Goal: Task Accomplishment & Management: Use online tool/utility

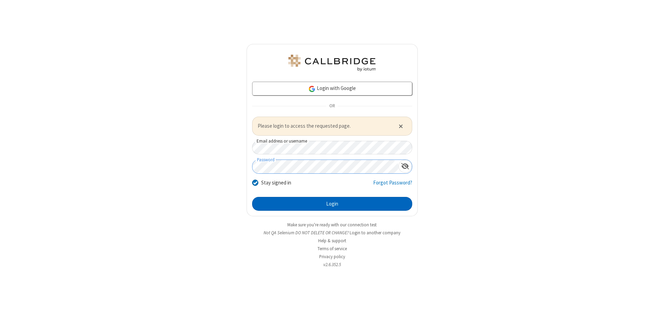
click at [332, 203] on button "Login" at bounding box center [332, 204] width 160 height 14
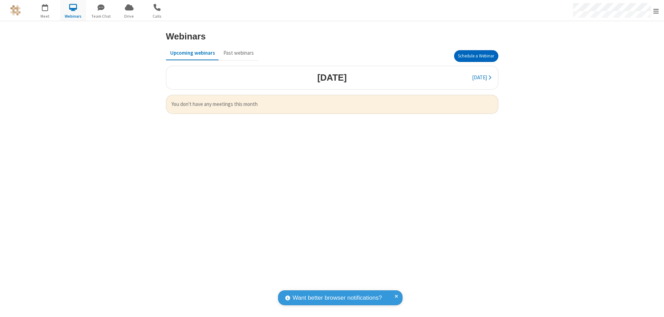
click at [476, 56] on button "Schedule a Webinar" at bounding box center [476, 56] width 44 height 12
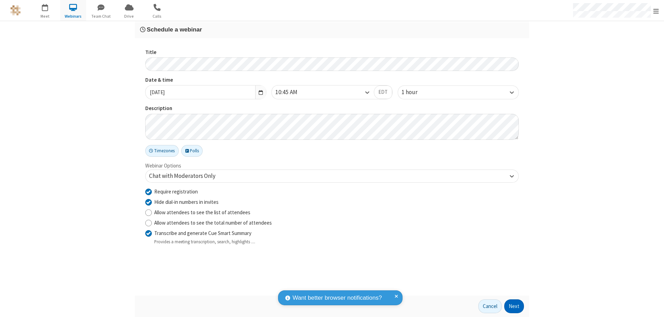
click at [514, 306] on button "Next" at bounding box center [514, 306] width 20 height 14
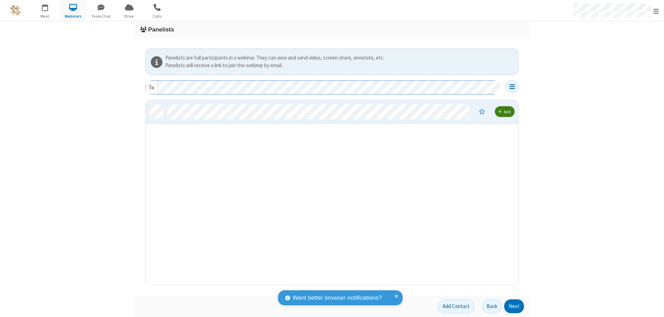
scroll to position [179, 367]
click at [514, 306] on button "Next" at bounding box center [514, 306] width 20 height 14
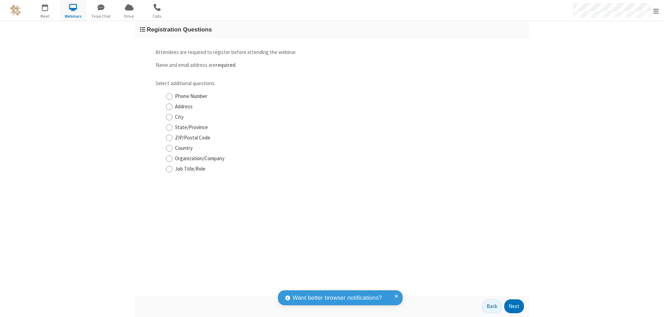
click at [169, 96] on input "Phone Number" at bounding box center [169, 96] width 7 height 7
checkbox input "true"
click at [514, 306] on button "Next" at bounding box center [514, 306] width 20 height 14
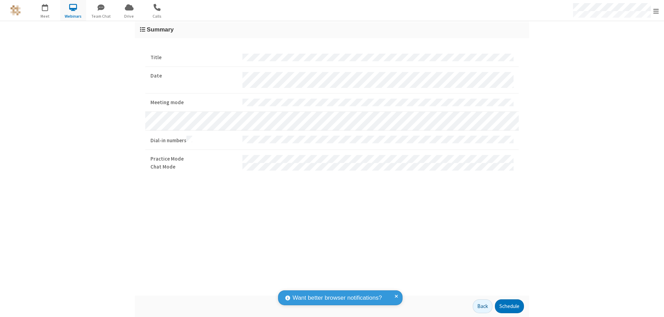
click at [509, 306] on button "Schedule" at bounding box center [509, 306] width 29 height 14
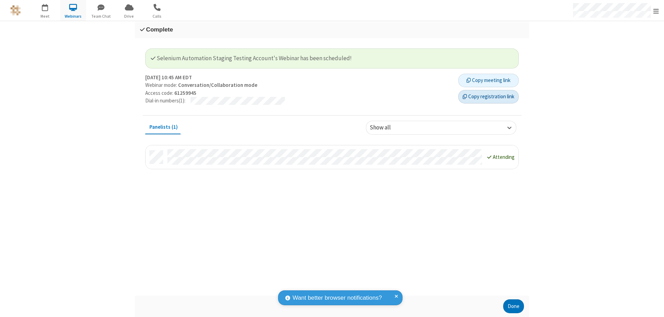
click at [488, 96] on button "Copy registration link" at bounding box center [488, 97] width 60 height 14
click at [513, 306] on button "Done" at bounding box center [513, 306] width 21 height 14
